Goal: Transaction & Acquisition: Purchase product/service

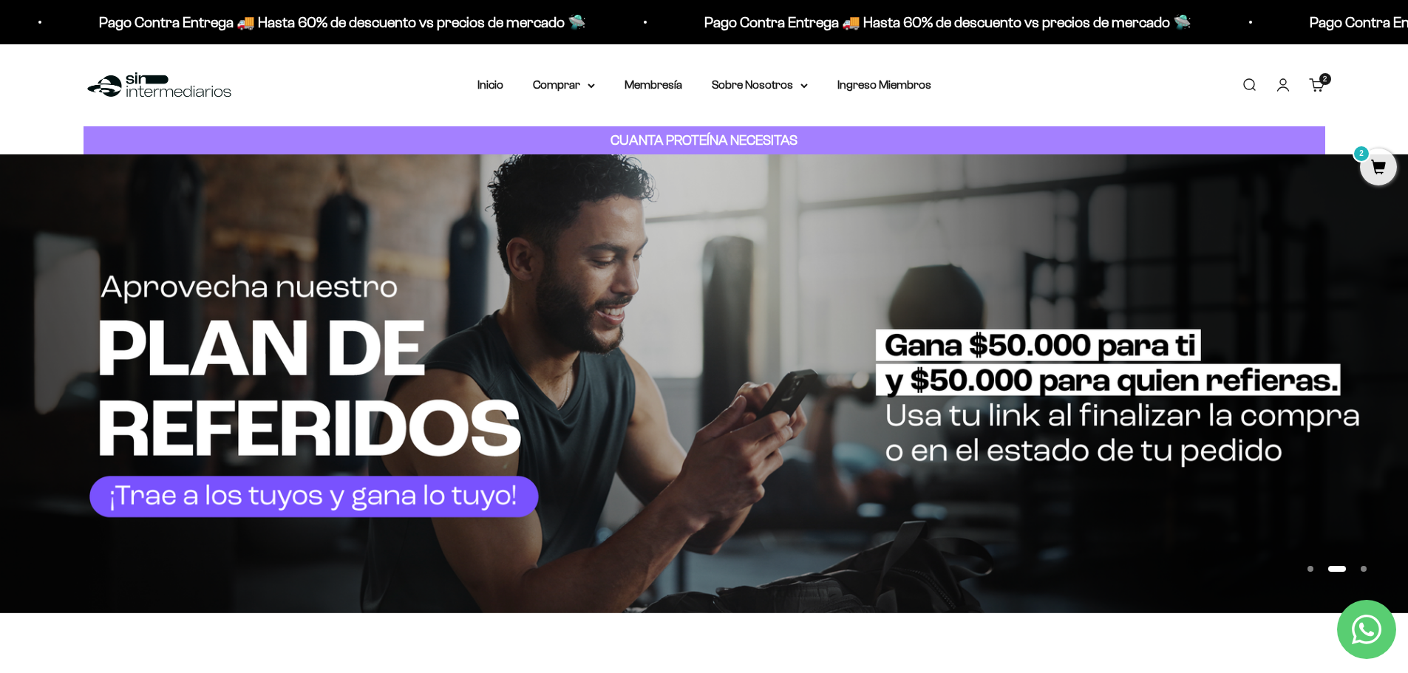
click at [342, 79] on div "Menú Buscar Inicio Comprar Proteínas Ver Todos Whey Iso Vegan Pancakes Pre-Entr…" at bounding box center [704, 85] width 1408 height 82
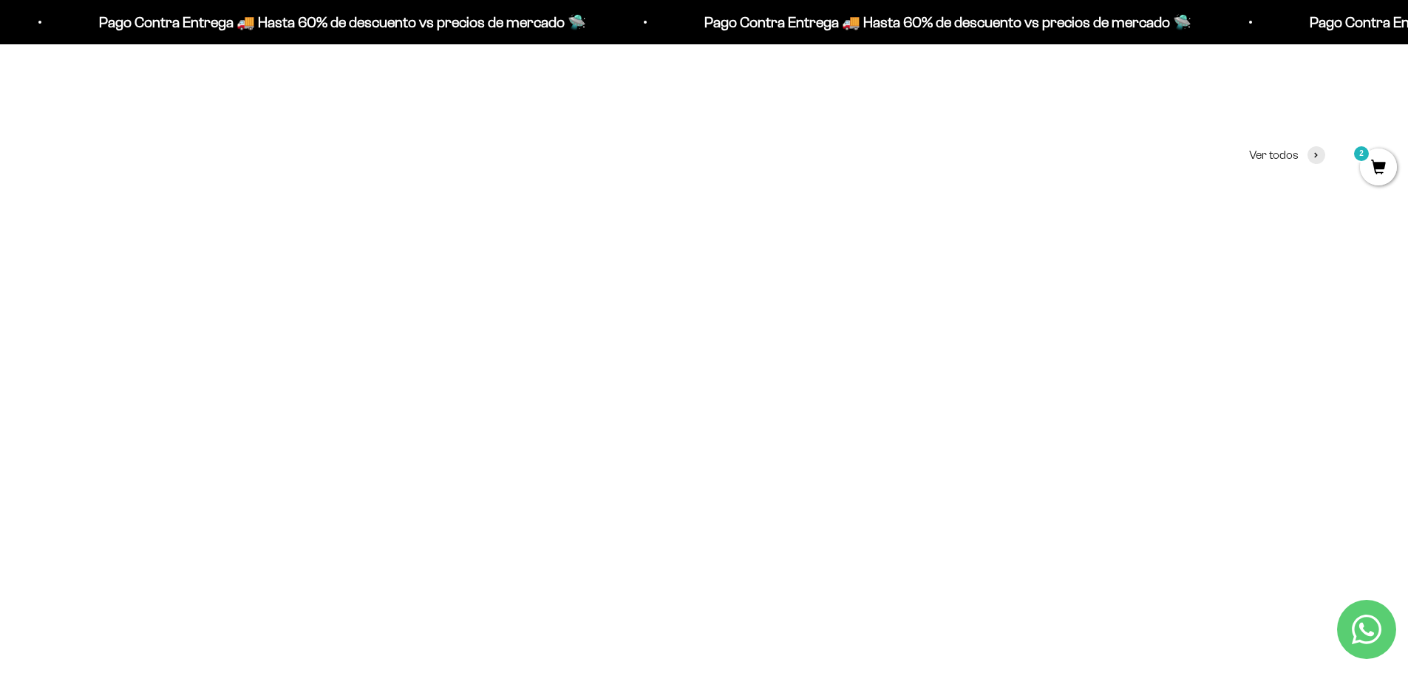
scroll to position [665, 0]
click at [242, 360] on img at bounding box center [285, 327] width 402 height 402
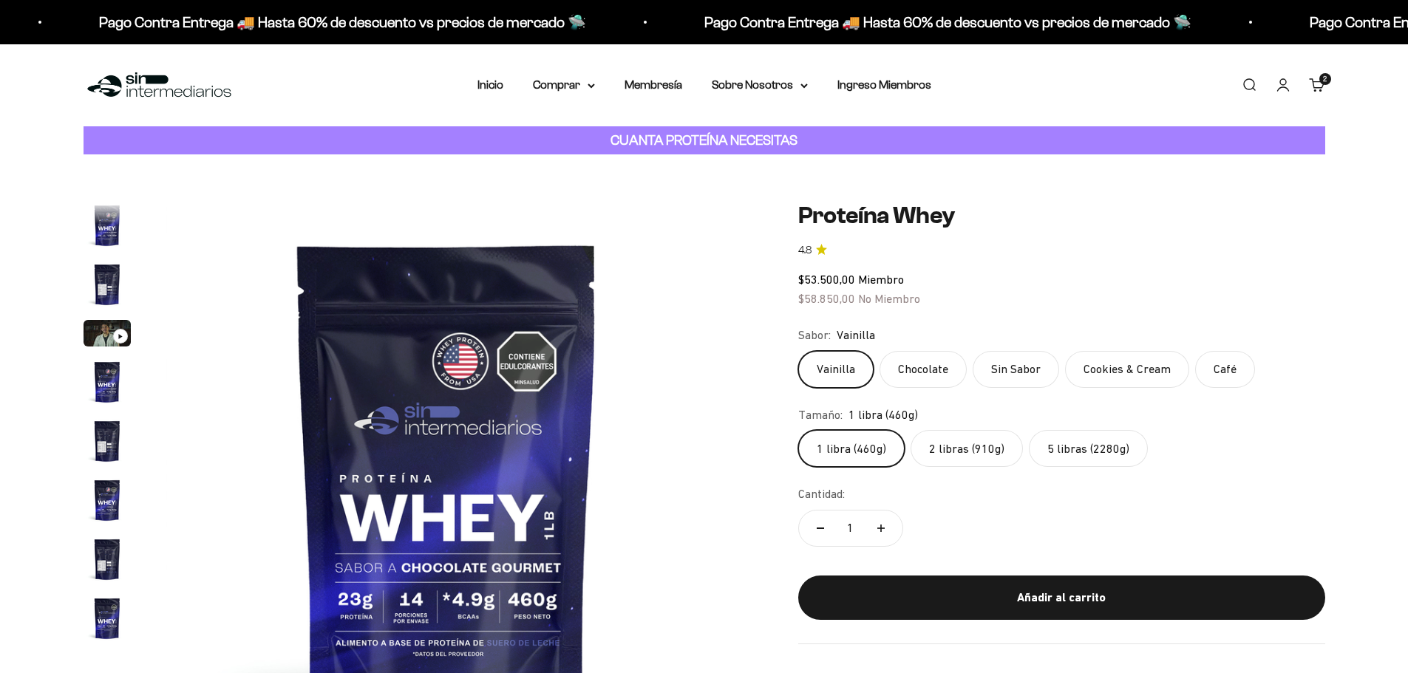
scroll to position [711, 0]
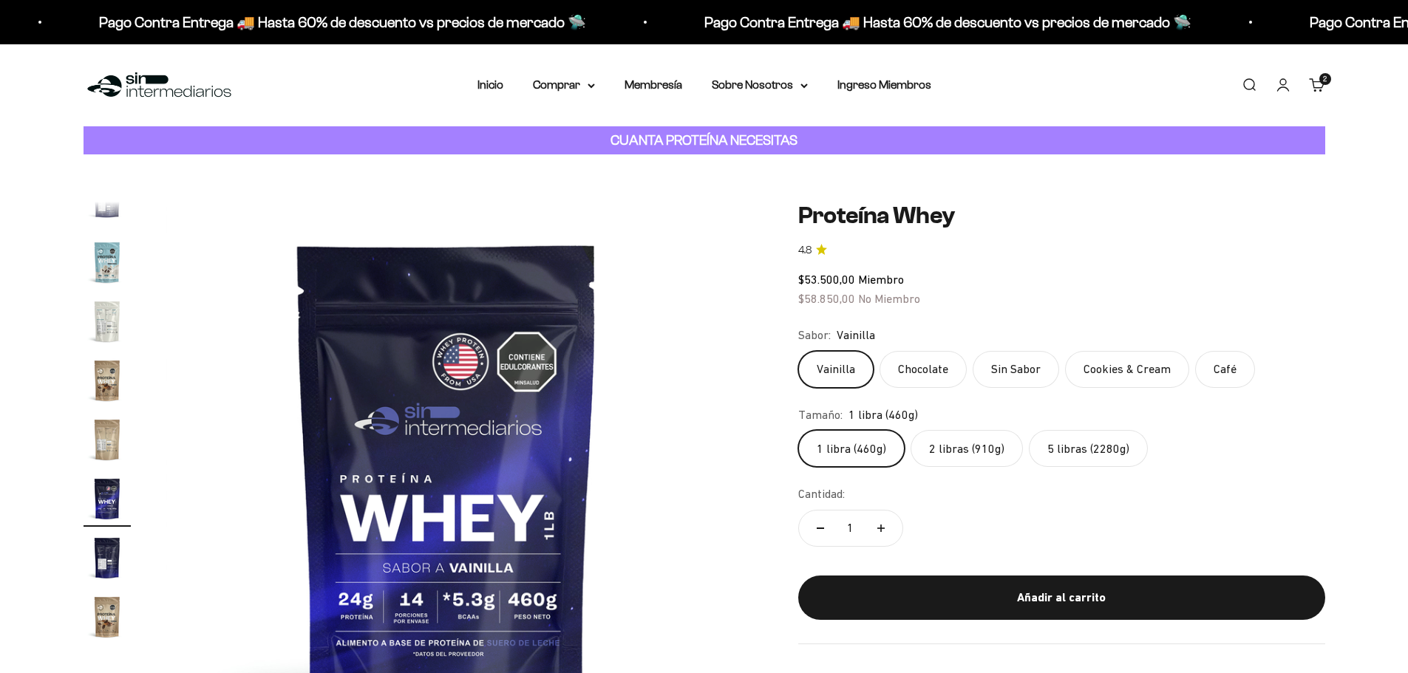
click at [953, 451] on label "2 libras (910g)" at bounding box center [967, 448] width 112 height 37
click at [798, 430] on input "2 libras (910g)" at bounding box center [798, 430] width 1 height 1
radio input "true"
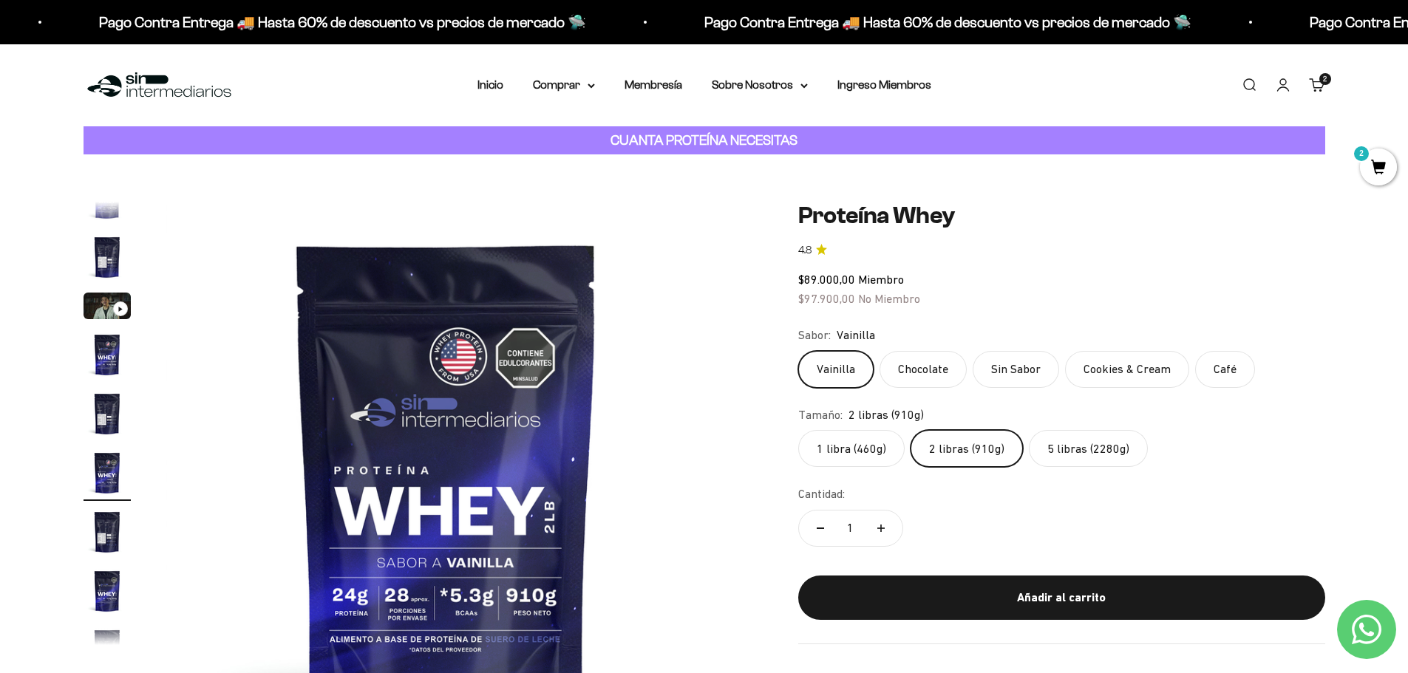
click at [930, 373] on label "Chocolate" at bounding box center [923, 369] width 87 height 37
click at [798, 351] on input "Chocolate" at bounding box center [798, 350] width 1 height 1
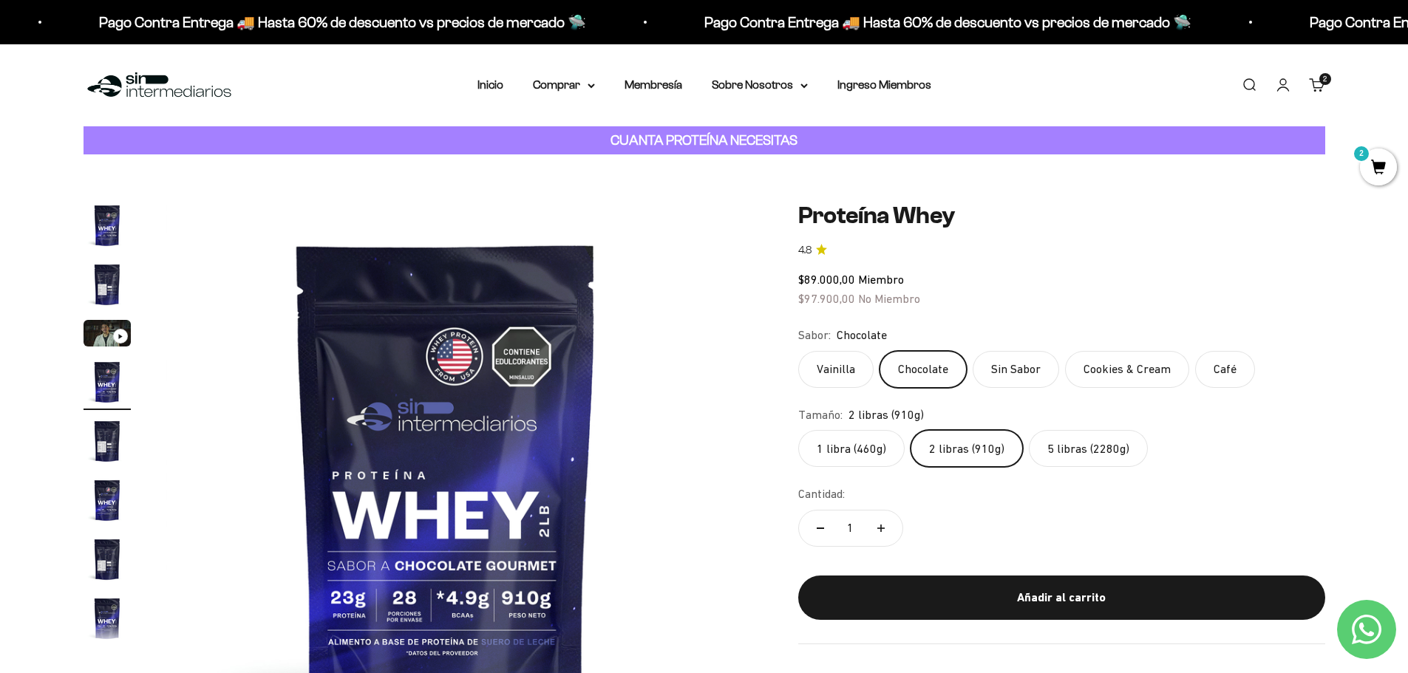
click at [1019, 360] on label "Sin Sabor" at bounding box center [1016, 369] width 86 height 37
click at [798, 351] on input "Sin Sabor" at bounding box center [798, 350] width 1 height 1
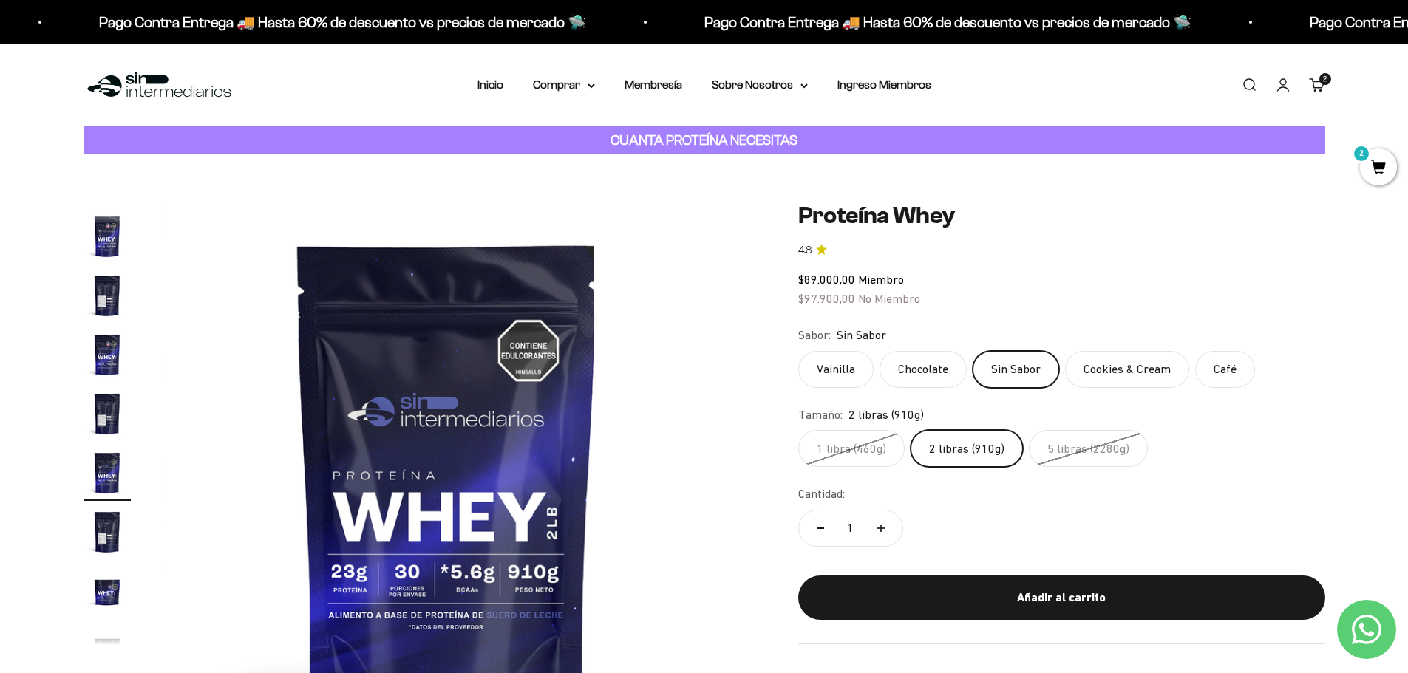
click at [1105, 366] on label "Cookies & Cream" at bounding box center [1127, 369] width 124 height 37
click at [798, 351] on input "Cookies & Cream" at bounding box center [798, 350] width 1 height 1
click at [1131, 364] on label "Cookies & Cream" at bounding box center [1127, 369] width 124 height 37
click at [798, 351] on input "Cookies & Cream" at bounding box center [798, 350] width 1 height 1
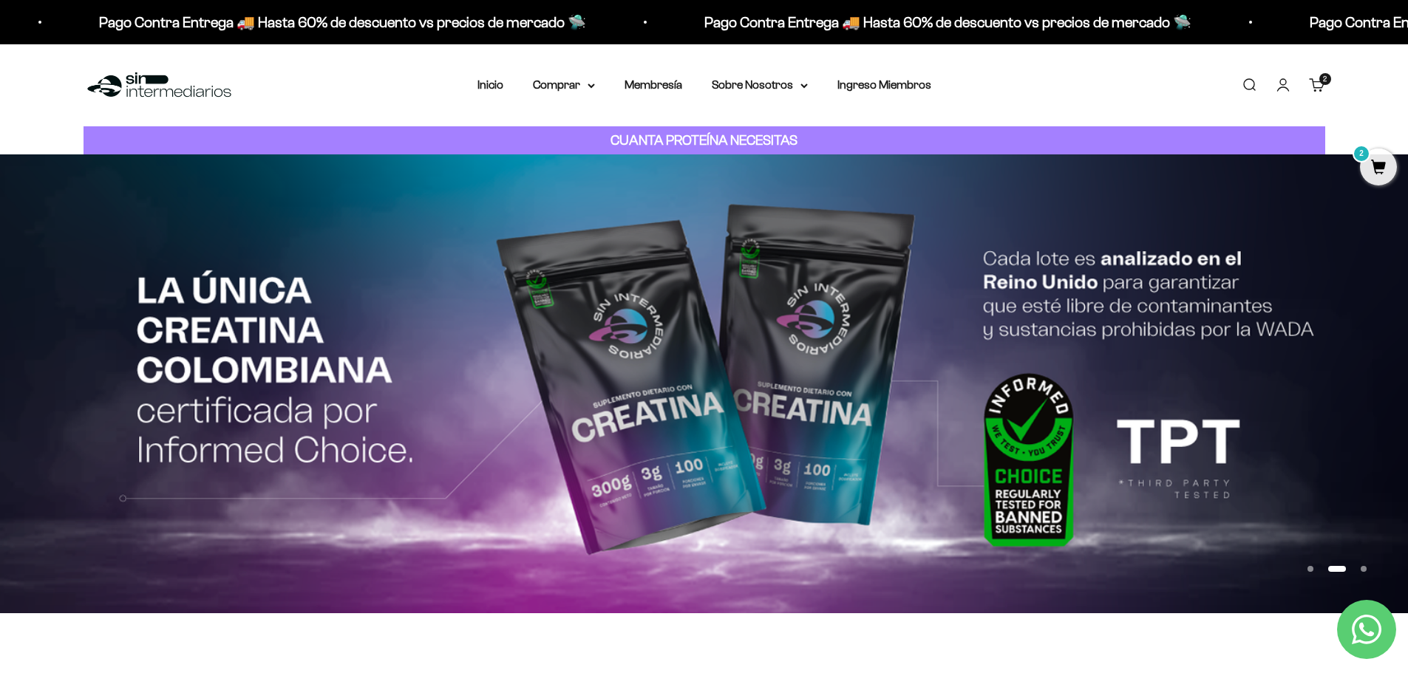
click at [1004, 337] on img at bounding box center [704, 384] width 1408 height 459
click at [948, 361] on img at bounding box center [704, 384] width 1408 height 458
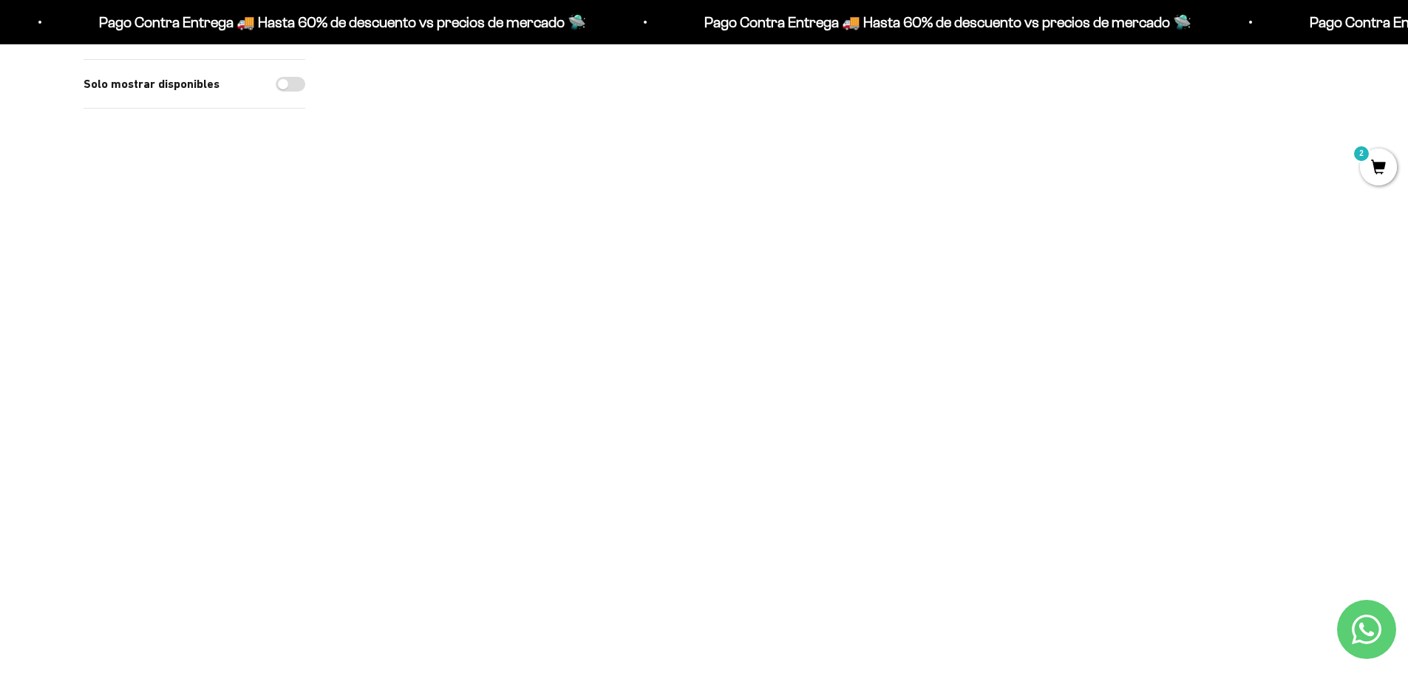
scroll to position [1331, 0]
